Goal: Task Accomplishment & Management: Use online tool/utility

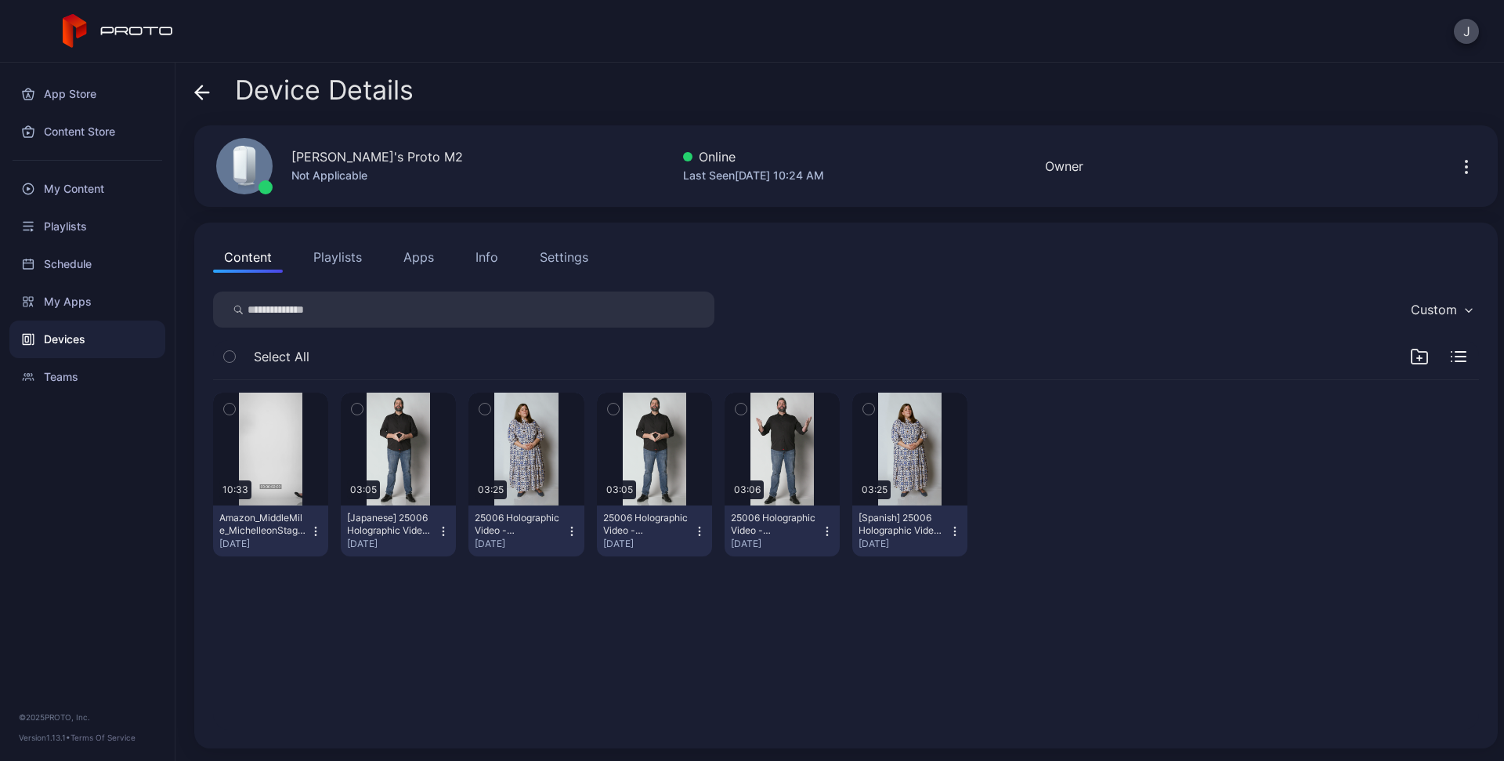
click at [422, 264] on button "Apps" at bounding box center [419, 256] width 52 height 31
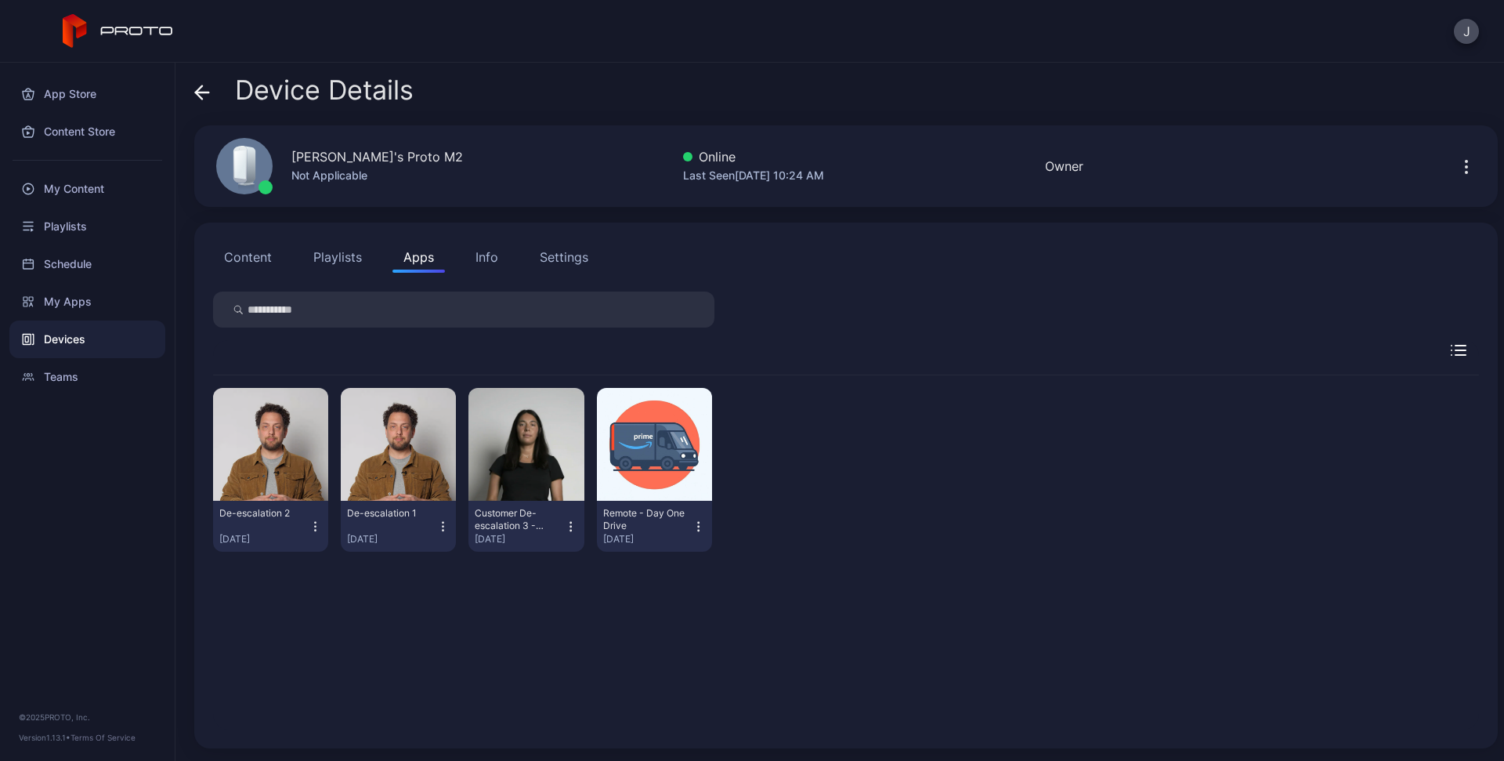
click at [197, 92] on icon at bounding box center [202, 92] width 13 height 0
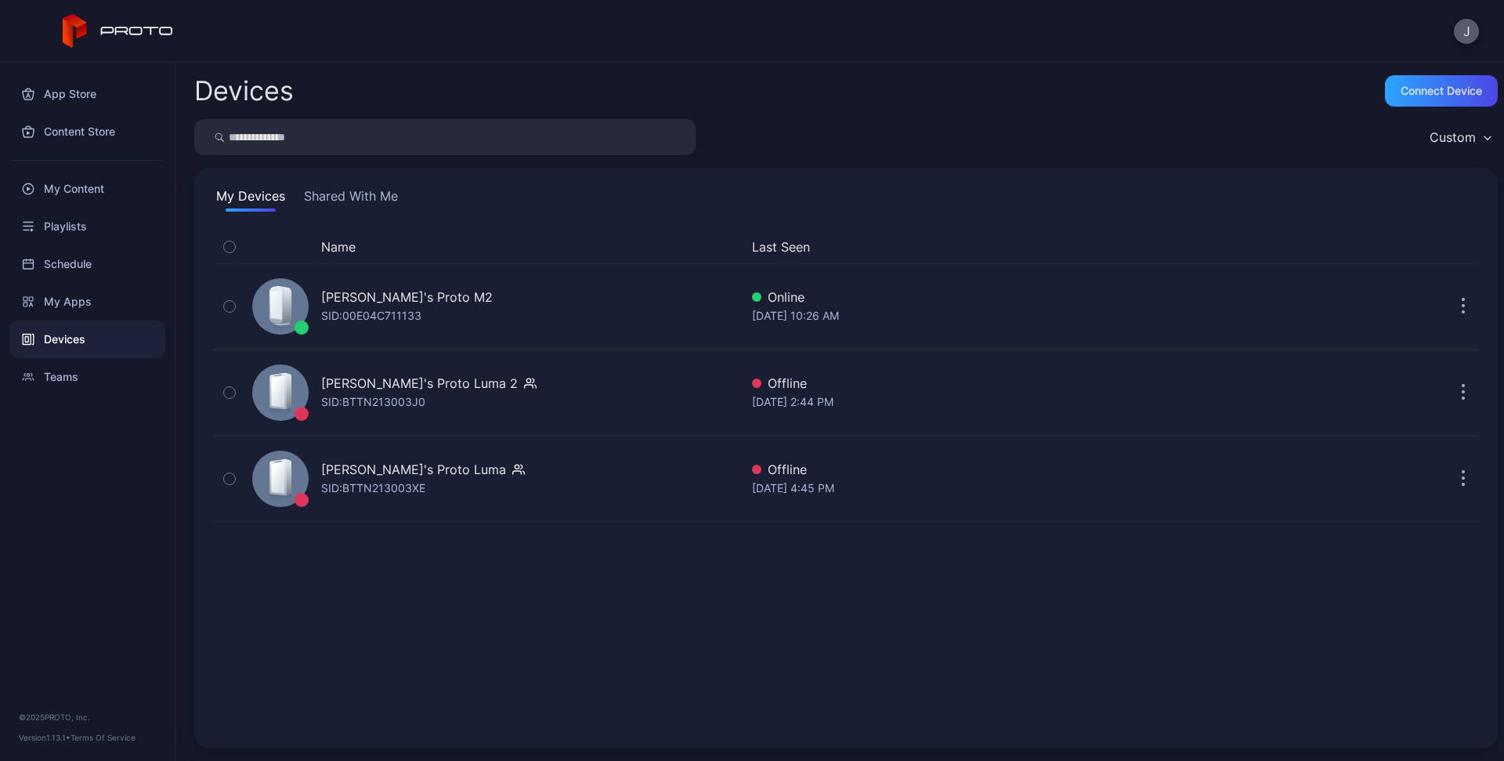
click at [1468, 33] on button "J" at bounding box center [1466, 31] width 25 height 25
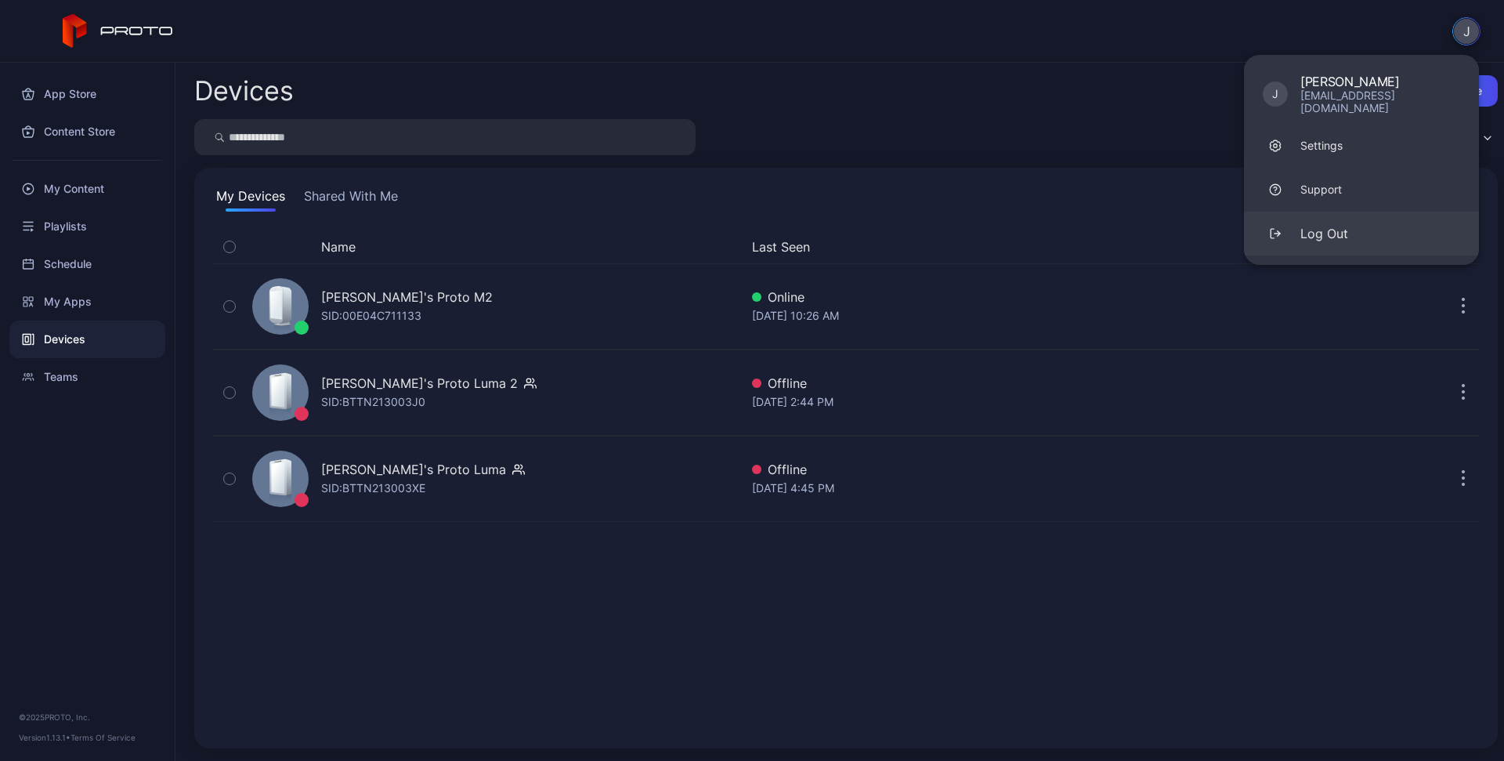
click at [1354, 223] on button "Log Out" at bounding box center [1361, 234] width 235 height 44
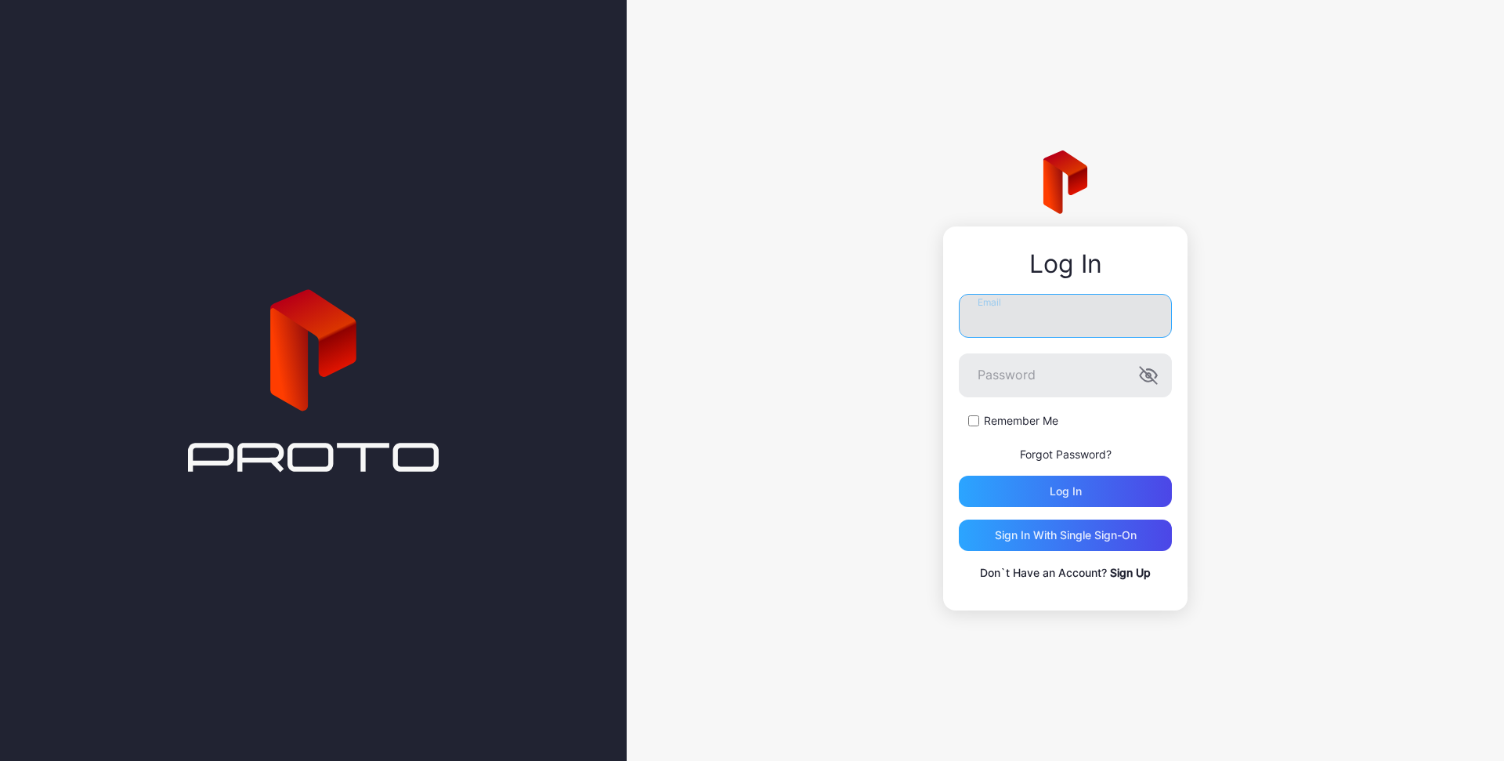
click at [1060, 322] on input "Email" at bounding box center [1065, 316] width 213 height 44
type input "**********"
click at [1082, 490] on div "Log in" at bounding box center [1065, 491] width 213 height 31
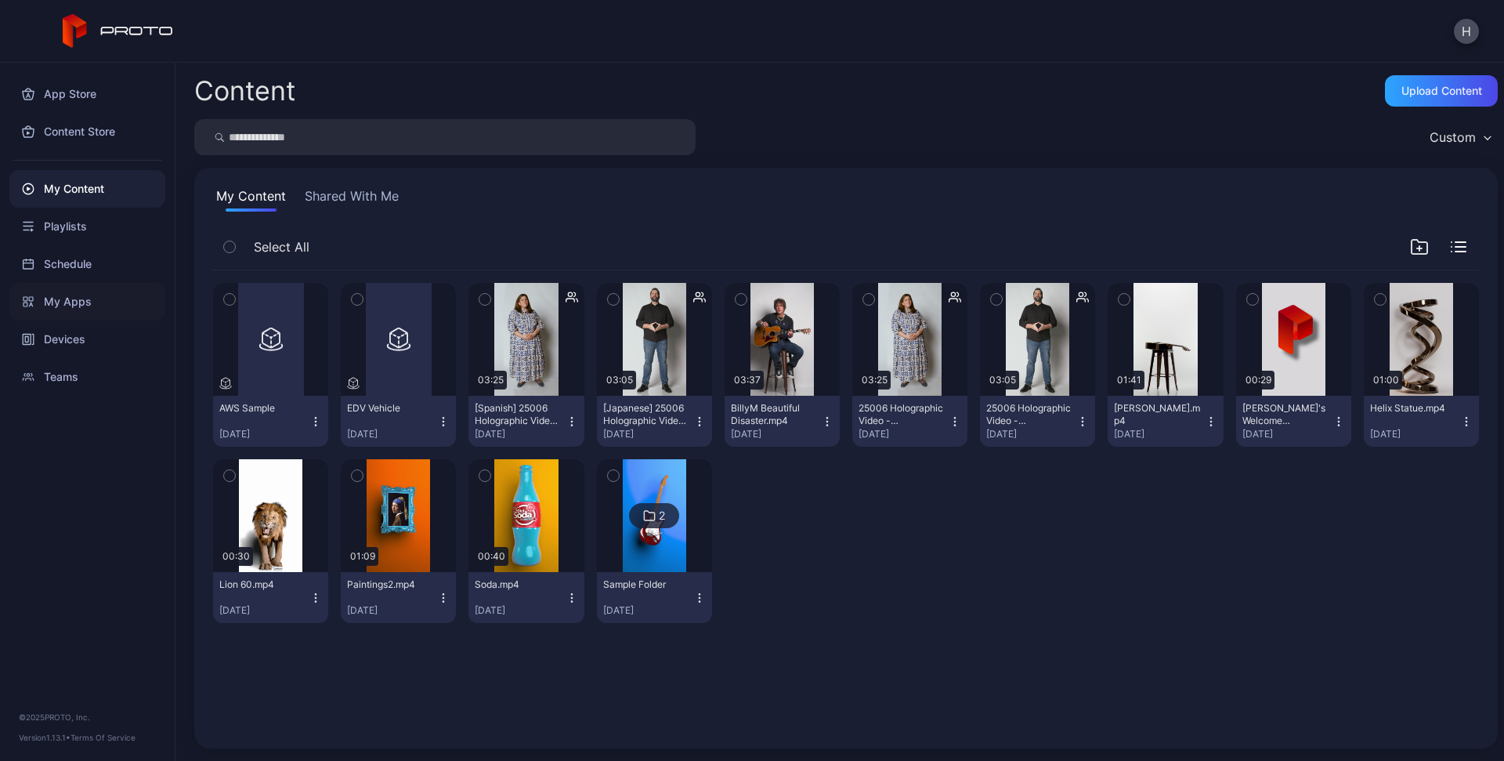
click at [76, 309] on div "My Apps" at bounding box center [87, 302] width 156 height 38
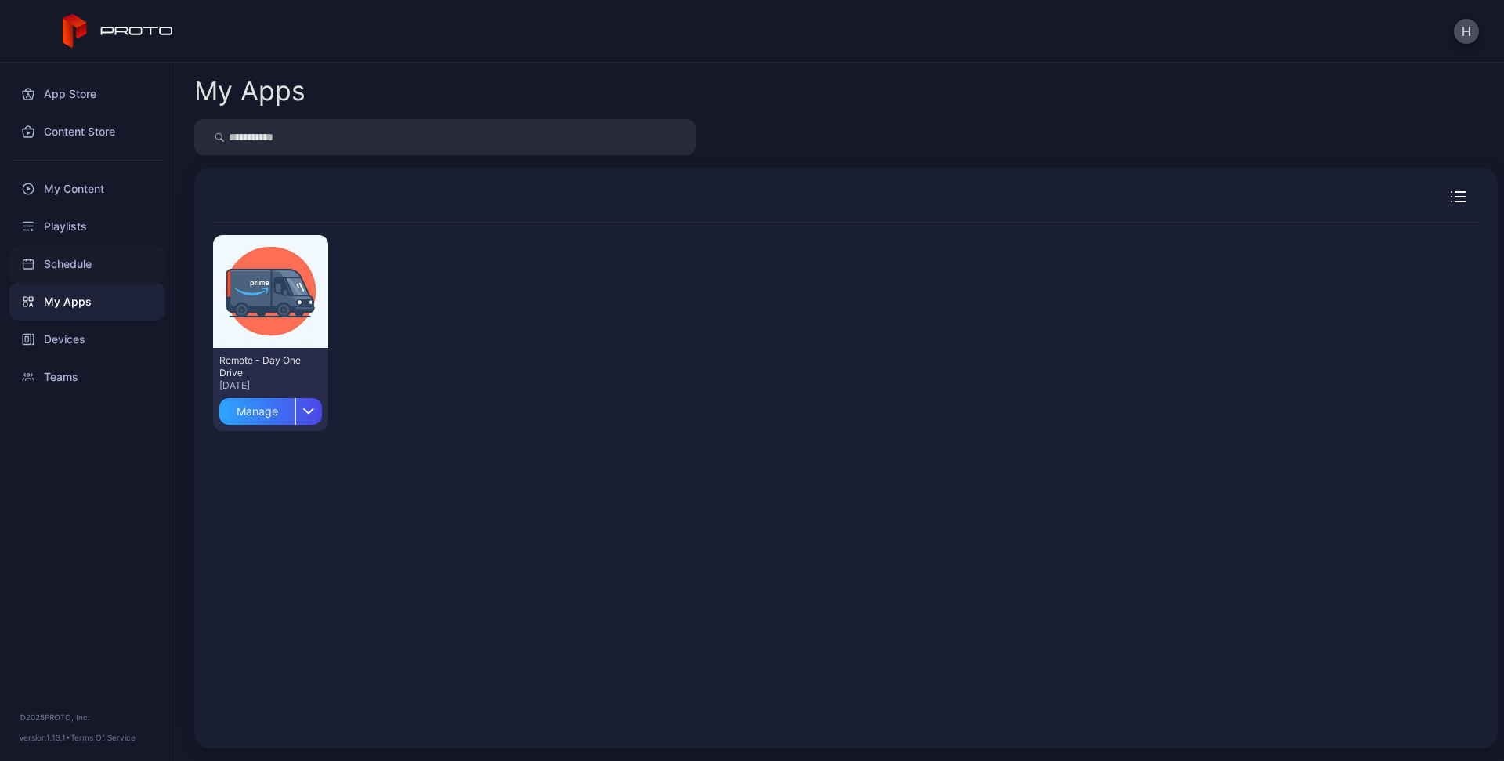
click at [71, 262] on div "Schedule" at bounding box center [87, 264] width 156 height 38
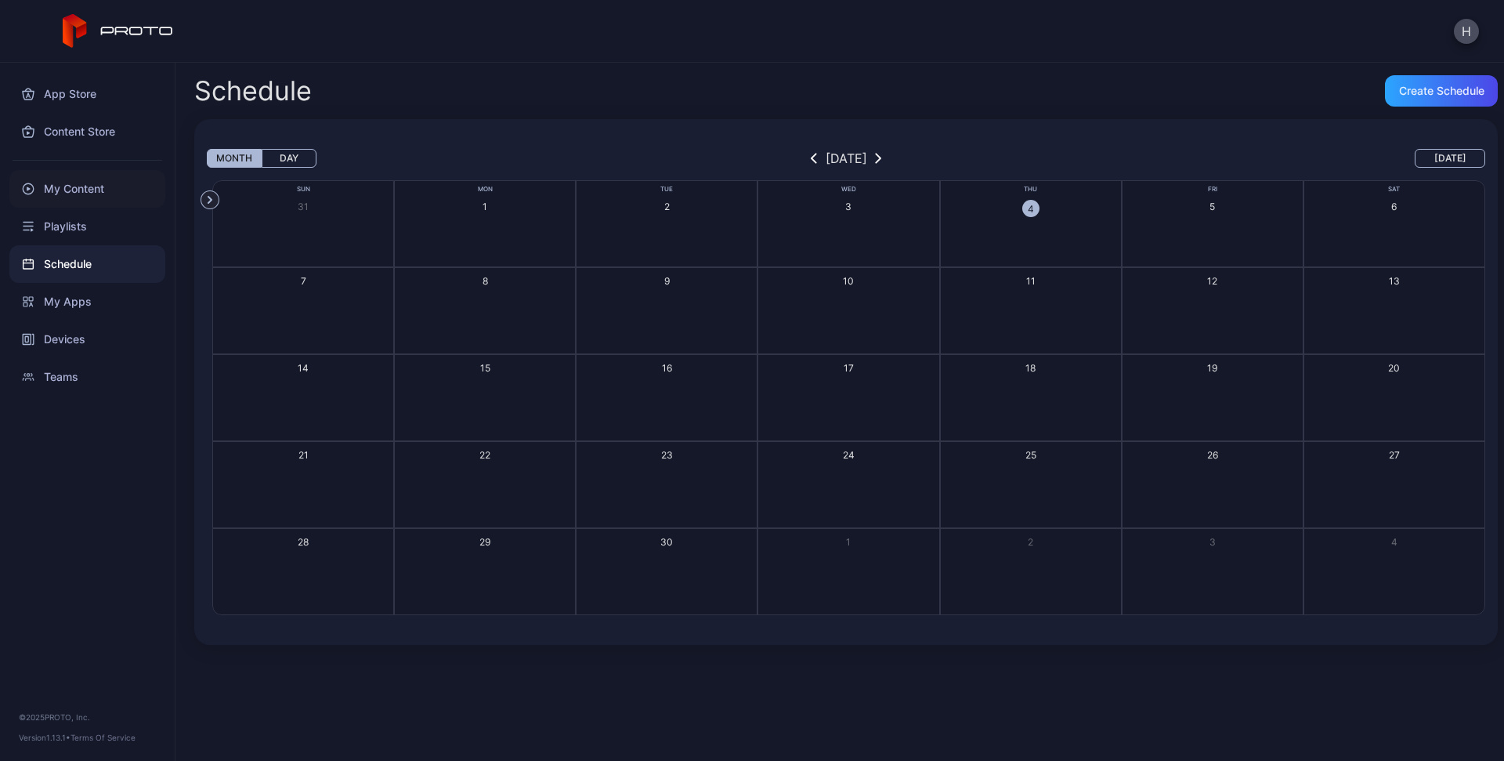
click at [75, 193] on div "My Content" at bounding box center [87, 189] width 156 height 38
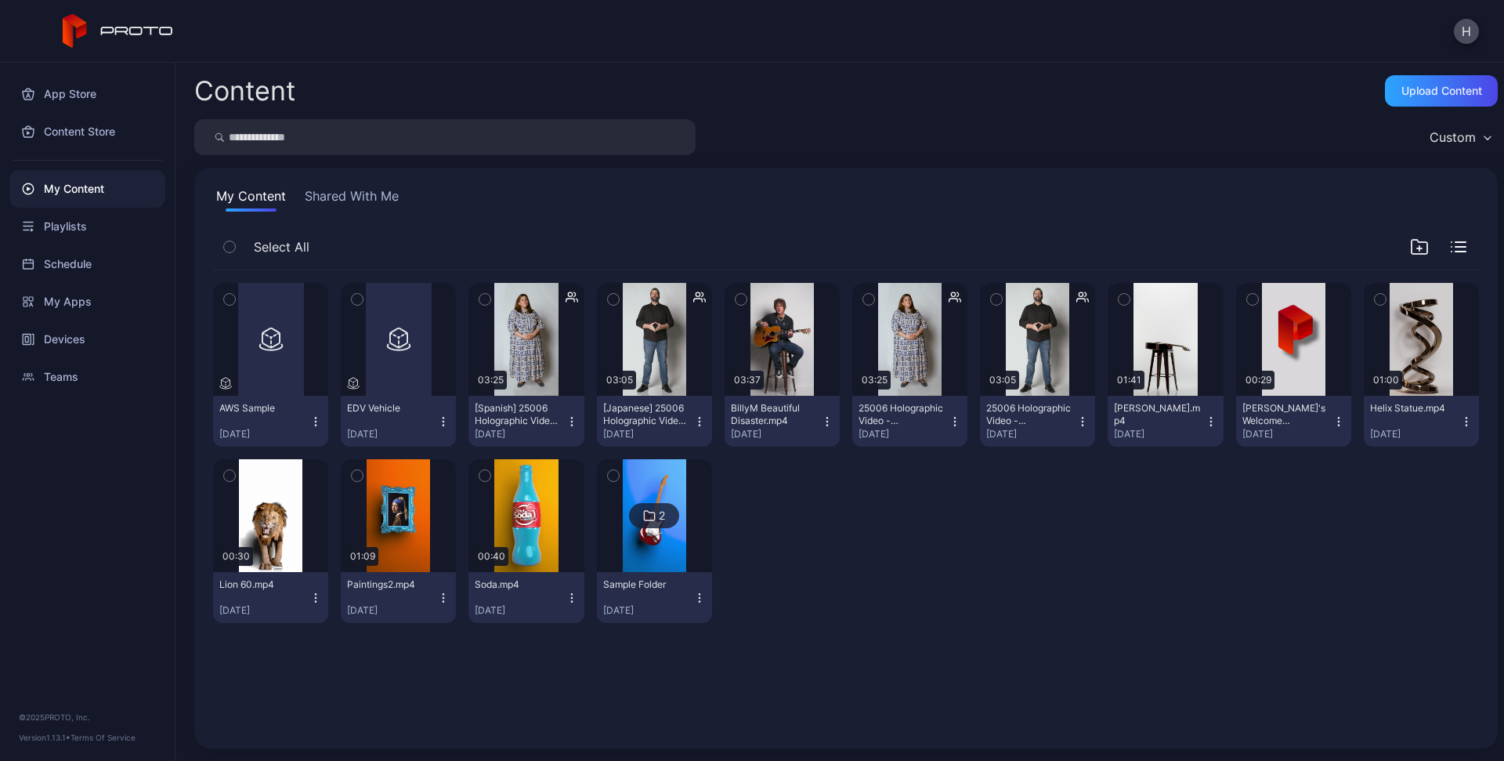
click at [342, 199] on button "Shared With Me" at bounding box center [352, 198] width 100 height 25
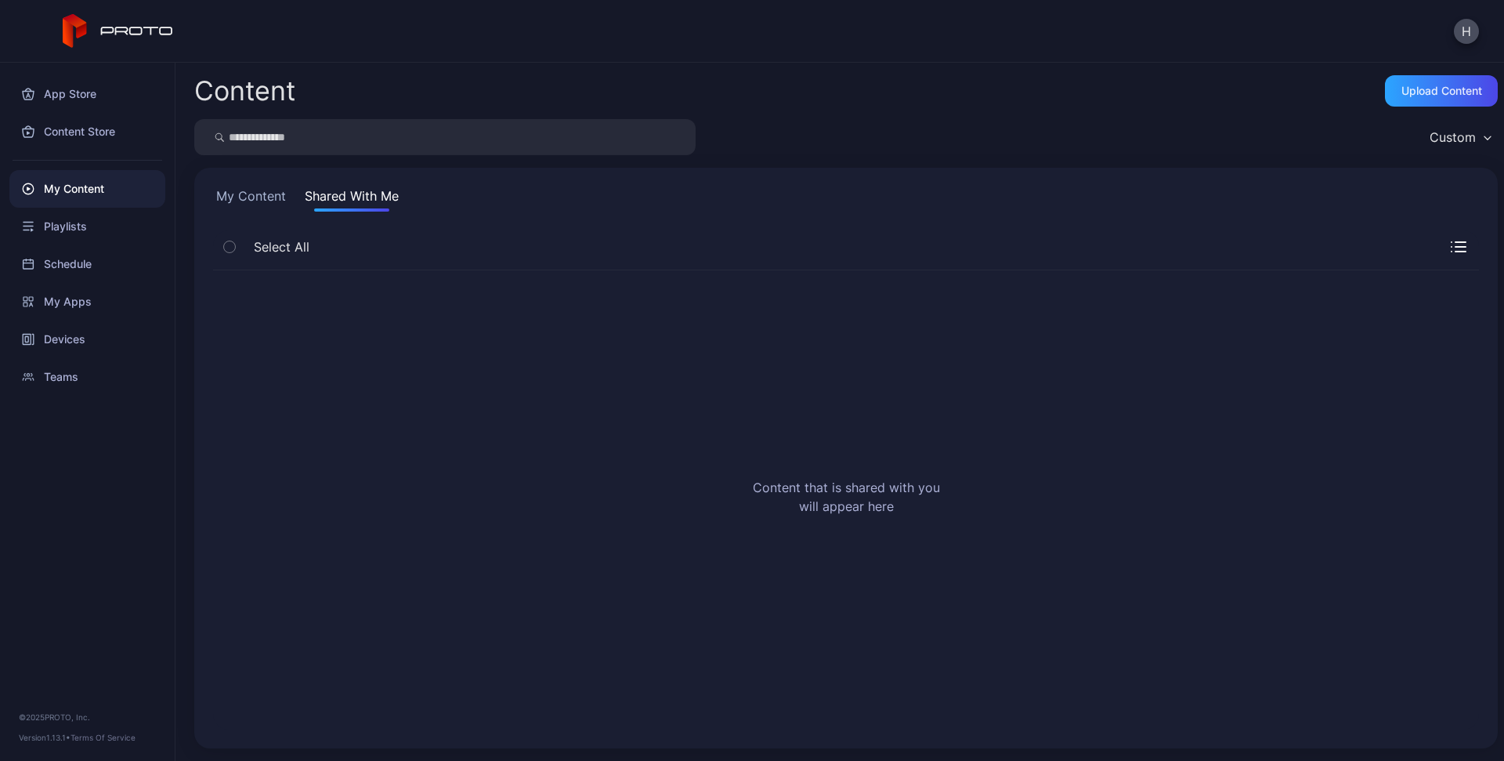
click at [252, 196] on button "My Content" at bounding box center [251, 198] width 76 height 25
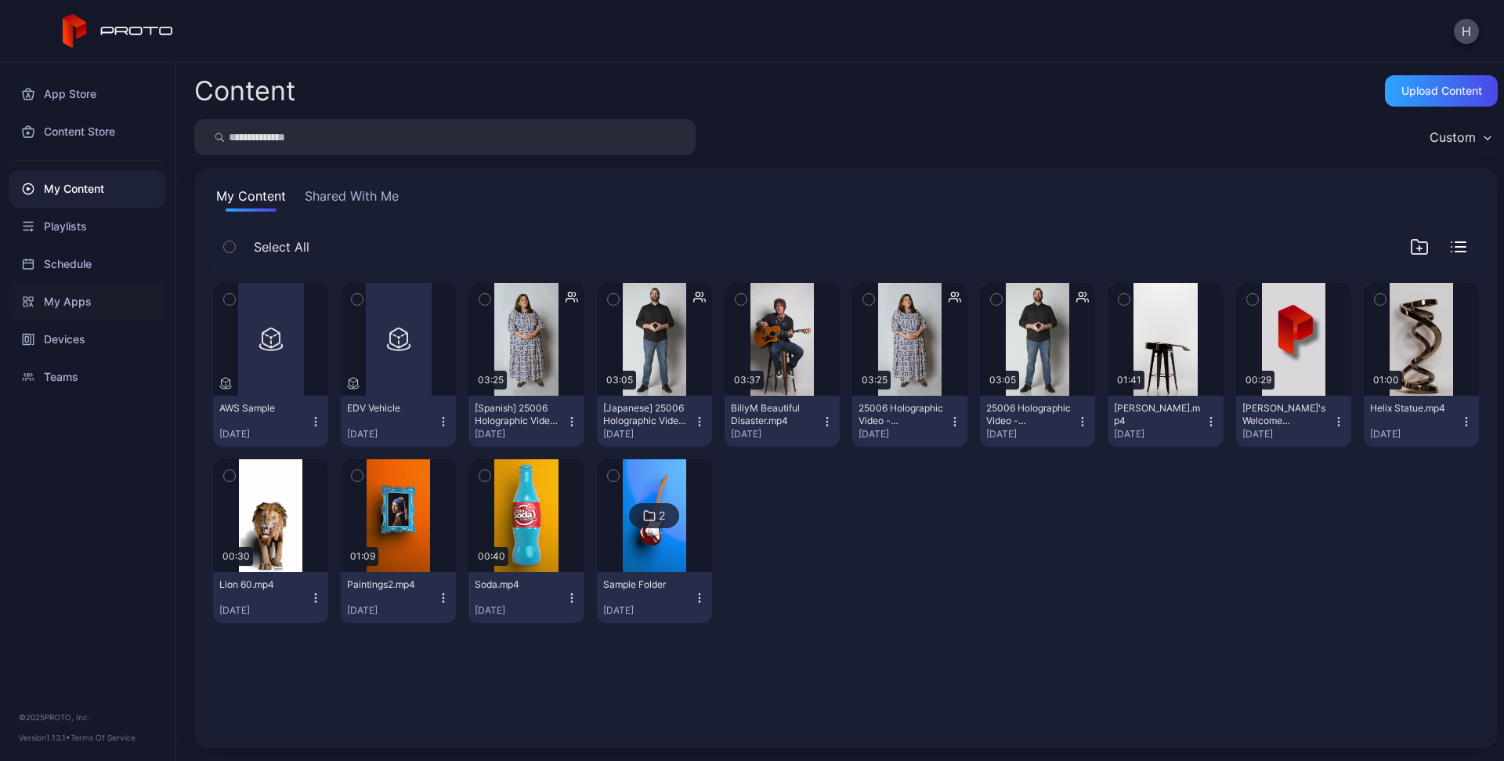
click at [79, 302] on div "My Apps" at bounding box center [87, 302] width 156 height 38
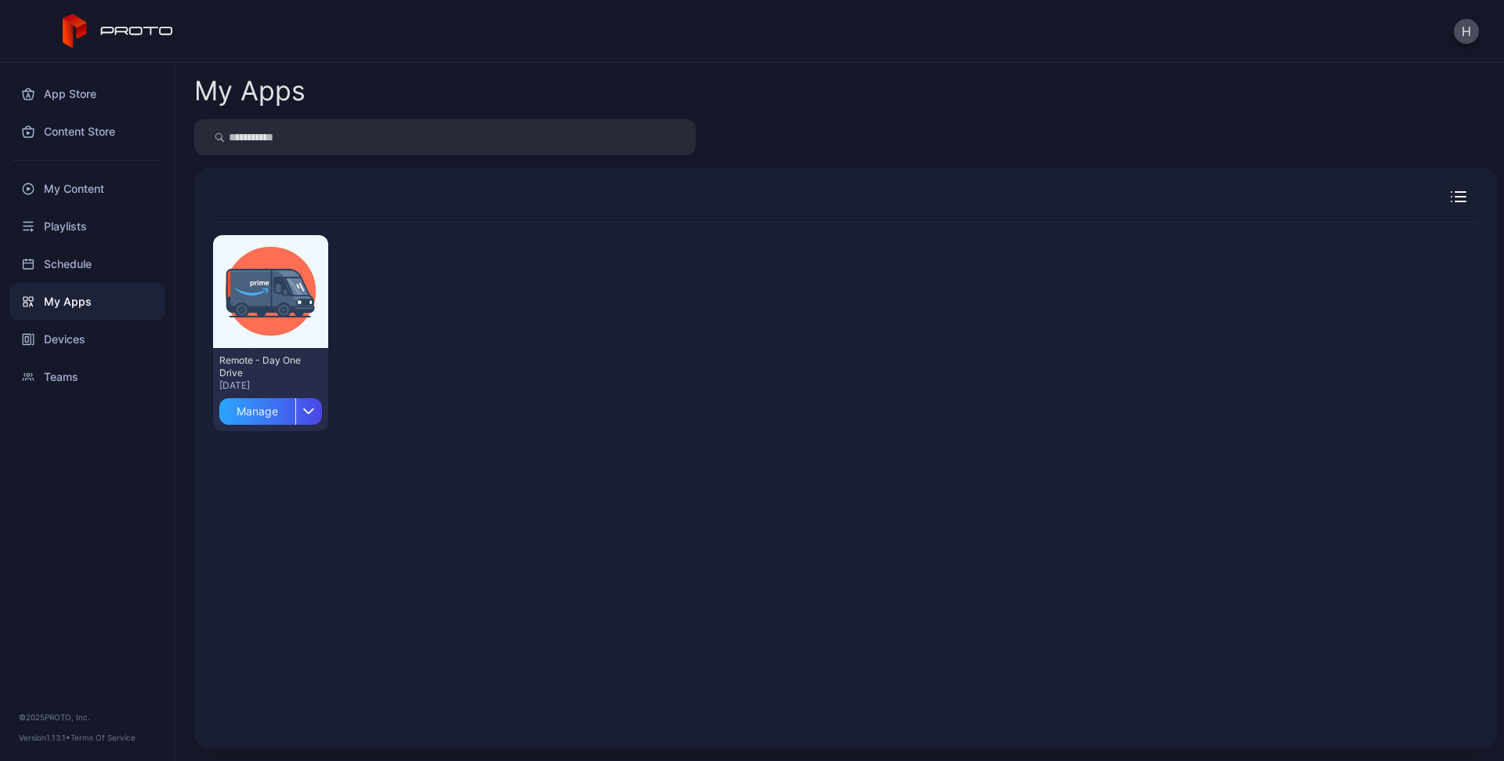
click at [317, 514] on div "Preview Remote - Day One Drive Jul 31, 2025 Manage" at bounding box center [846, 476] width 1266 height 507
click at [90, 229] on div "Playlists" at bounding box center [87, 227] width 156 height 38
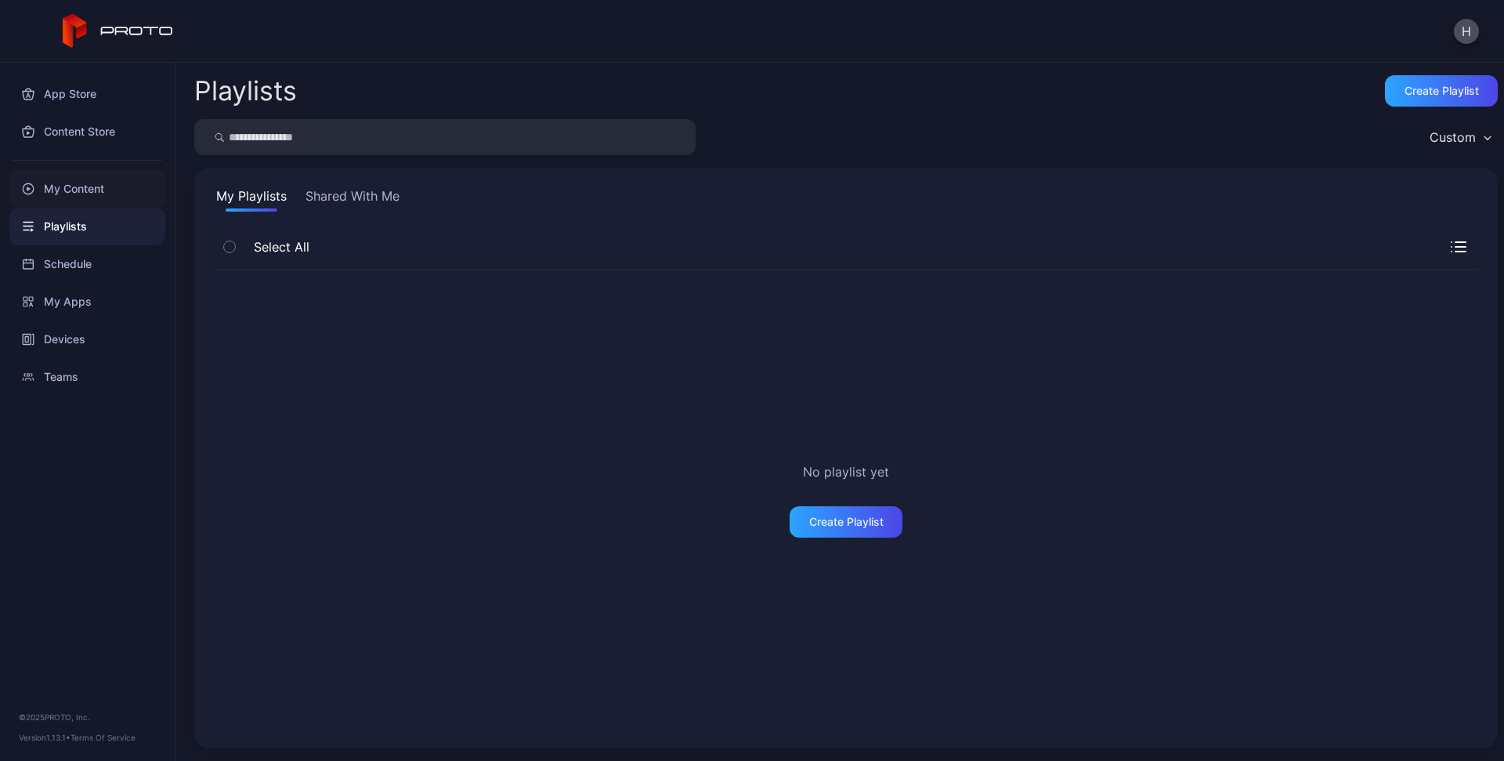
click at [92, 194] on div "My Content" at bounding box center [87, 189] width 156 height 38
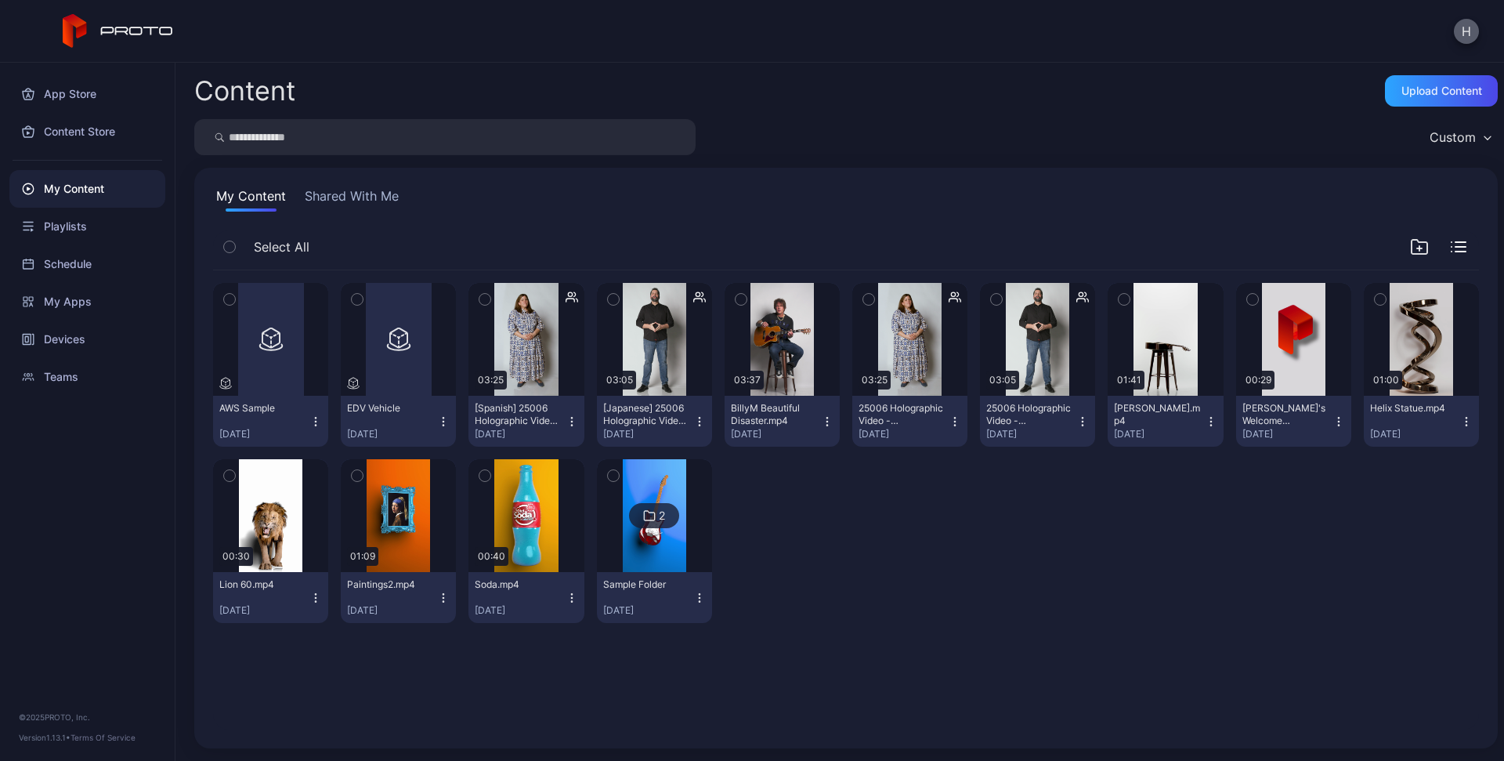
click at [1476, 32] on button "H" at bounding box center [1466, 31] width 25 height 25
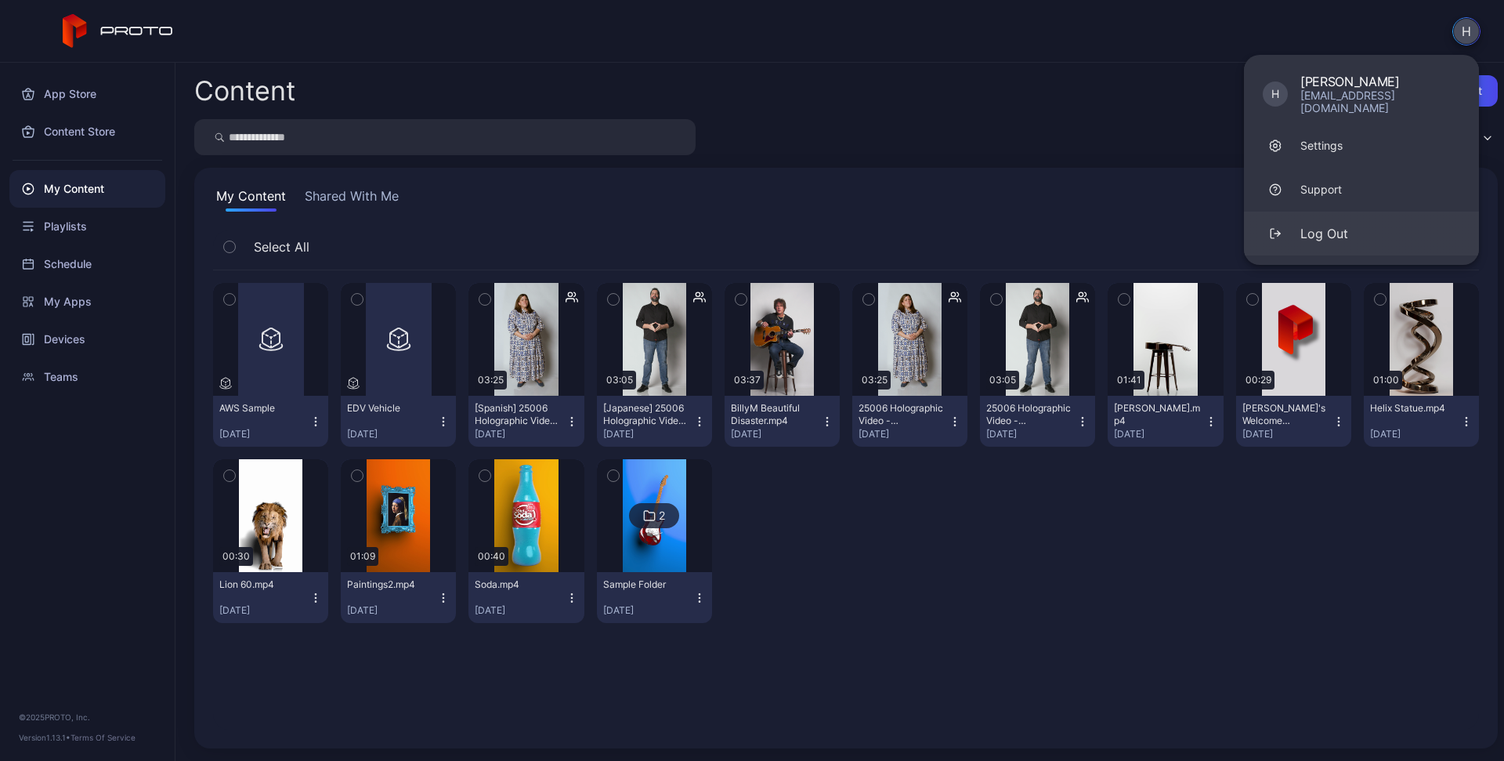
click at [1335, 224] on div "Log Out" at bounding box center [1325, 233] width 48 height 19
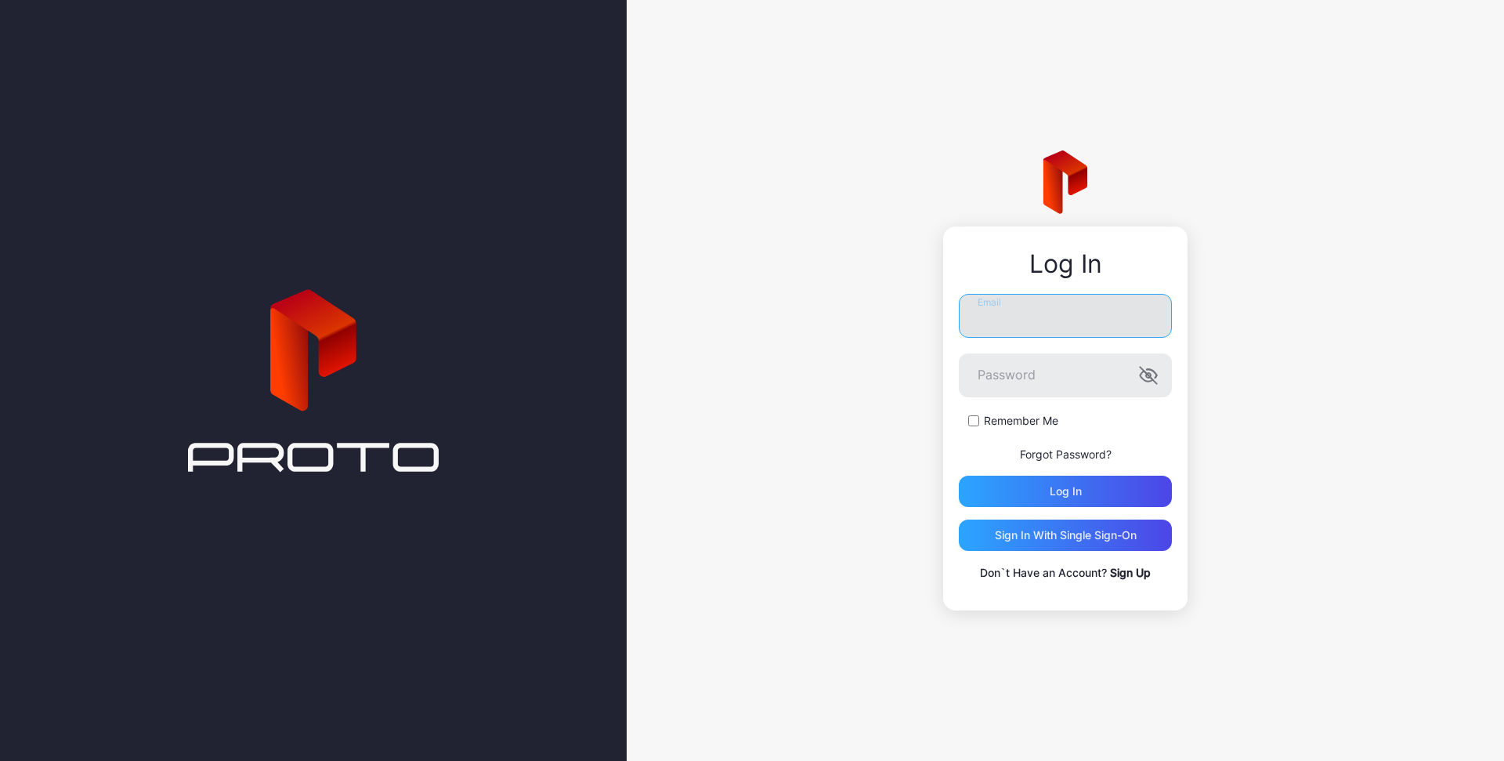
click at [1067, 310] on input "Email" at bounding box center [1065, 316] width 213 height 44
type input "**********"
click at [1066, 485] on div "Log in" at bounding box center [1066, 491] width 32 height 13
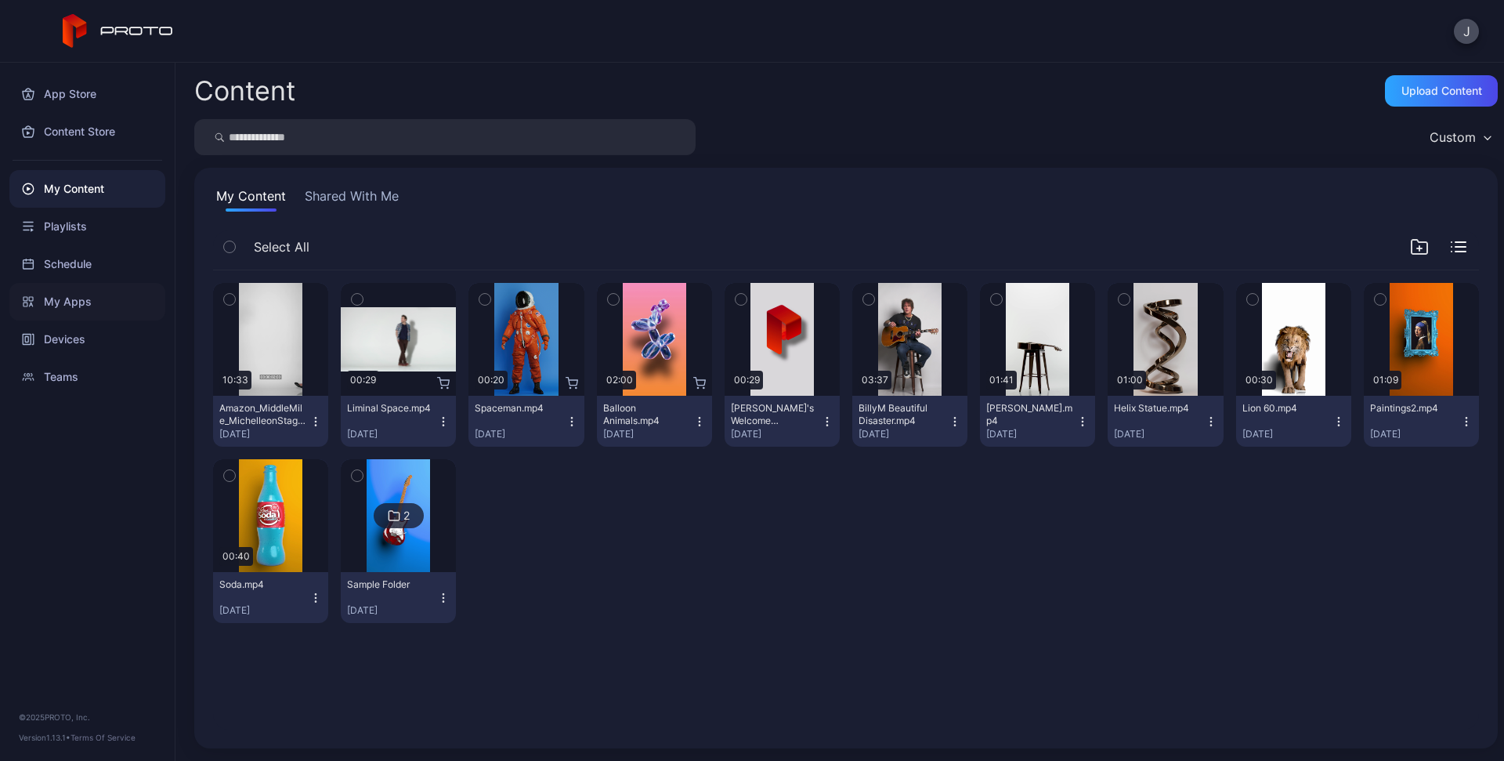
click at [89, 302] on div "My Apps" at bounding box center [87, 302] width 156 height 38
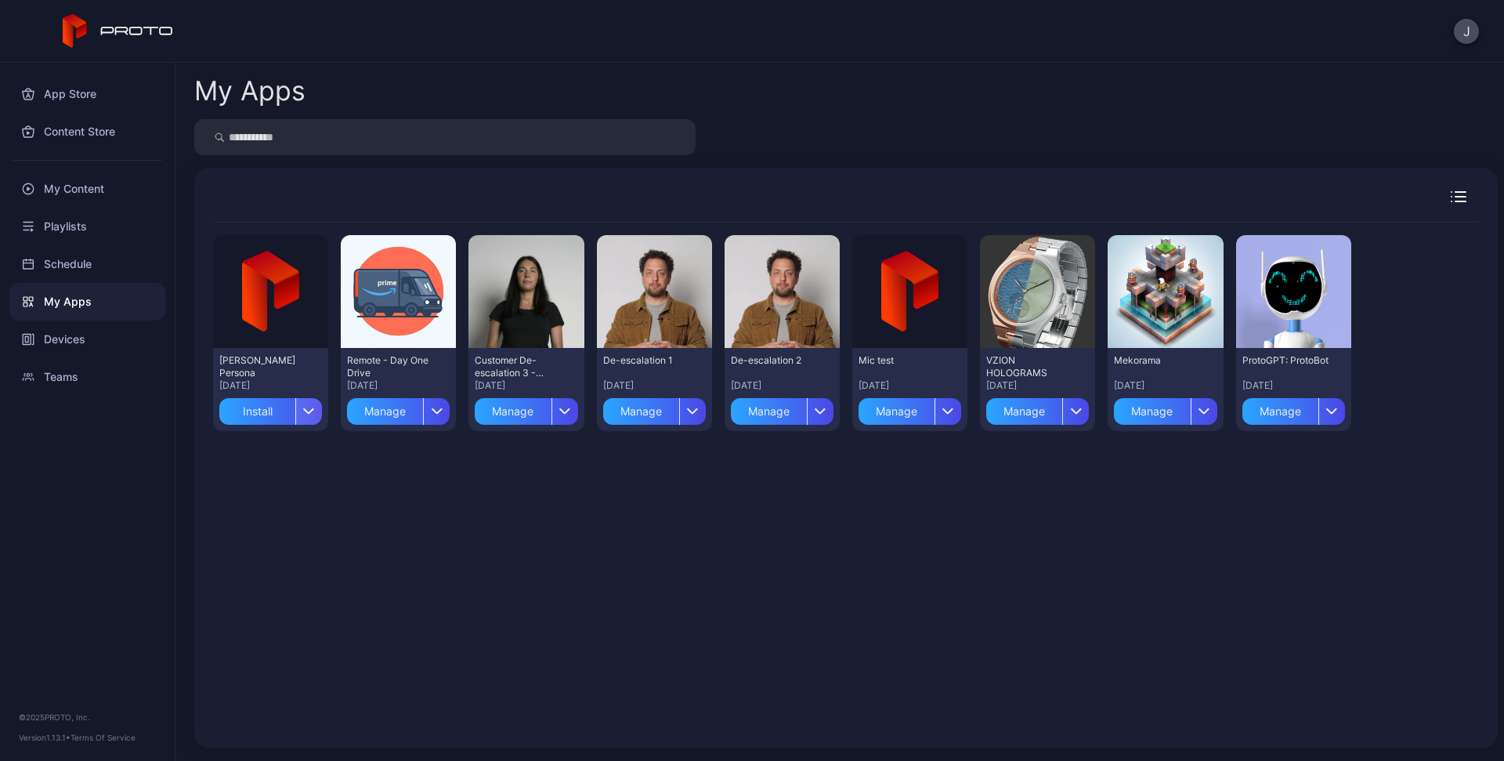
click at [311, 417] on div "button" at bounding box center [308, 411] width 27 height 27
click at [263, 456] on button "Install" at bounding box center [270, 458] width 133 height 50
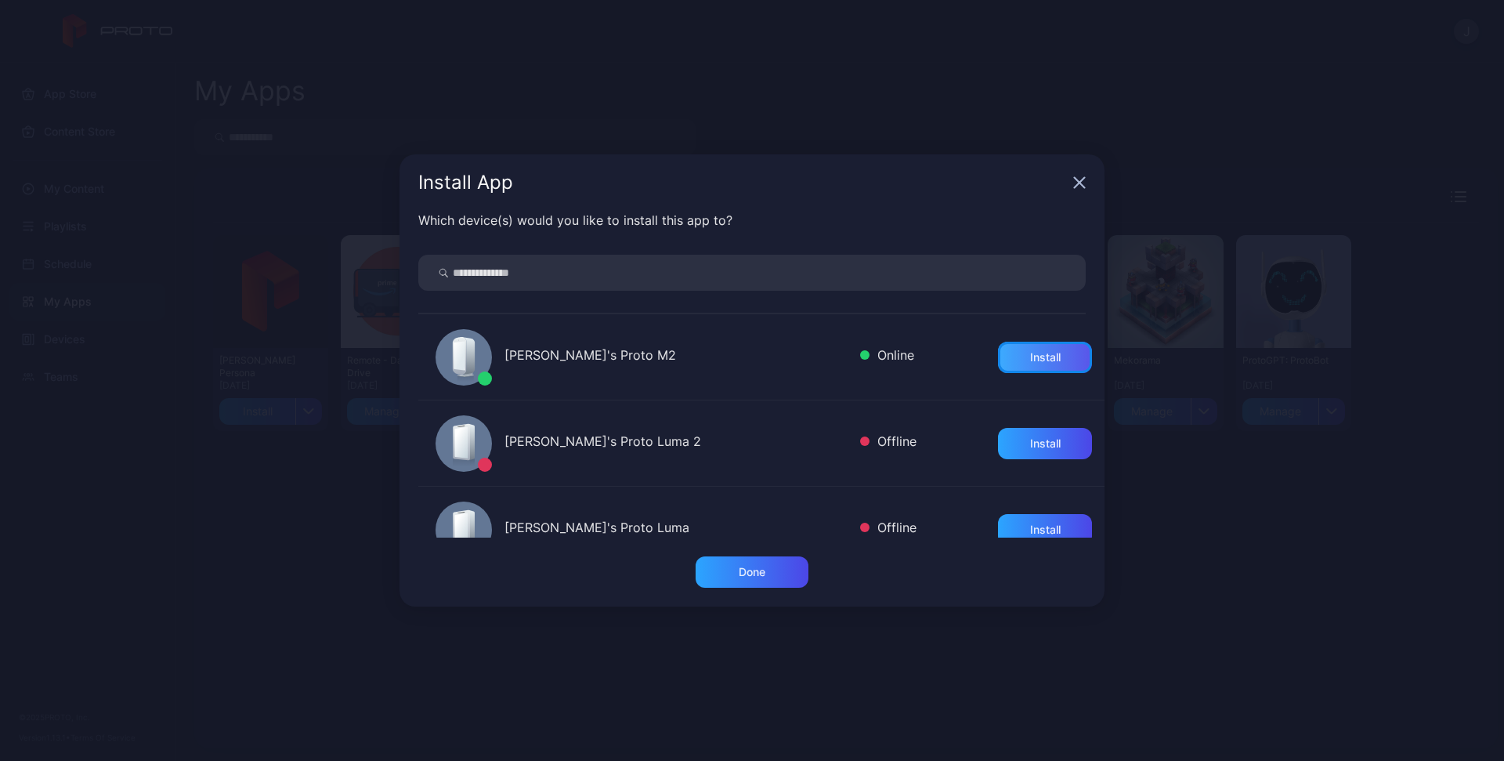
click at [1050, 355] on div "Install" at bounding box center [1045, 357] width 94 height 31
click at [755, 574] on div "Done" at bounding box center [752, 572] width 27 height 13
